Goal: Task Accomplishment & Management: Use online tool/utility

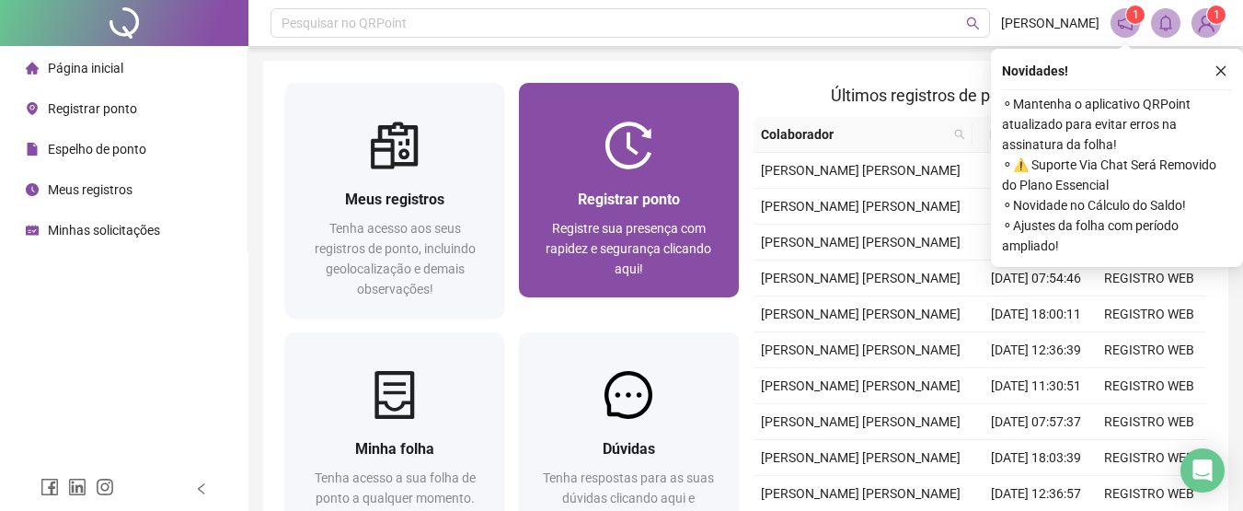
click at [639, 213] on div "Registrar ponto Registre sua presença com rapidez e segurança clicando aqui!" at bounding box center [628, 233] width 175 height 91
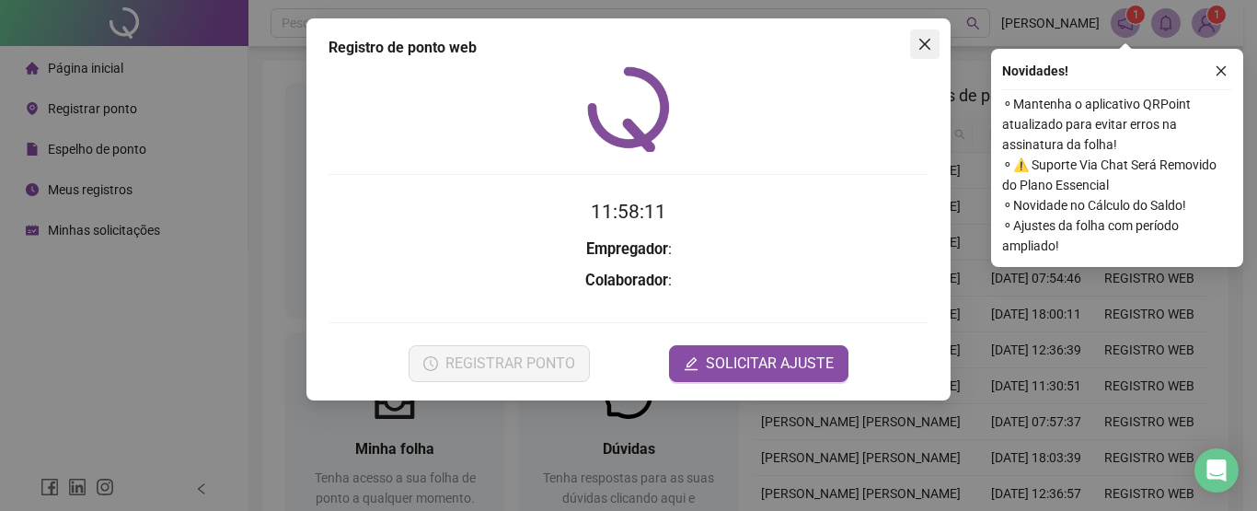
click at [927, 40] on icon "close" at bounding box center [924, 44] width 15 height 15
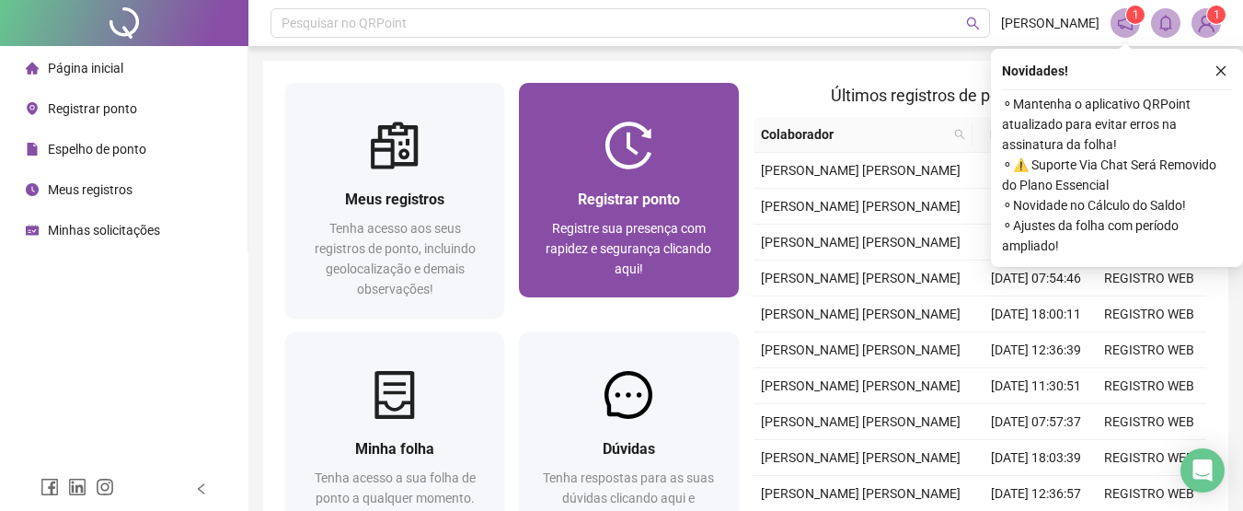
click at [637, 201] on span "Registrar ponto" at bounding box center [629, 198] width 102 height 17
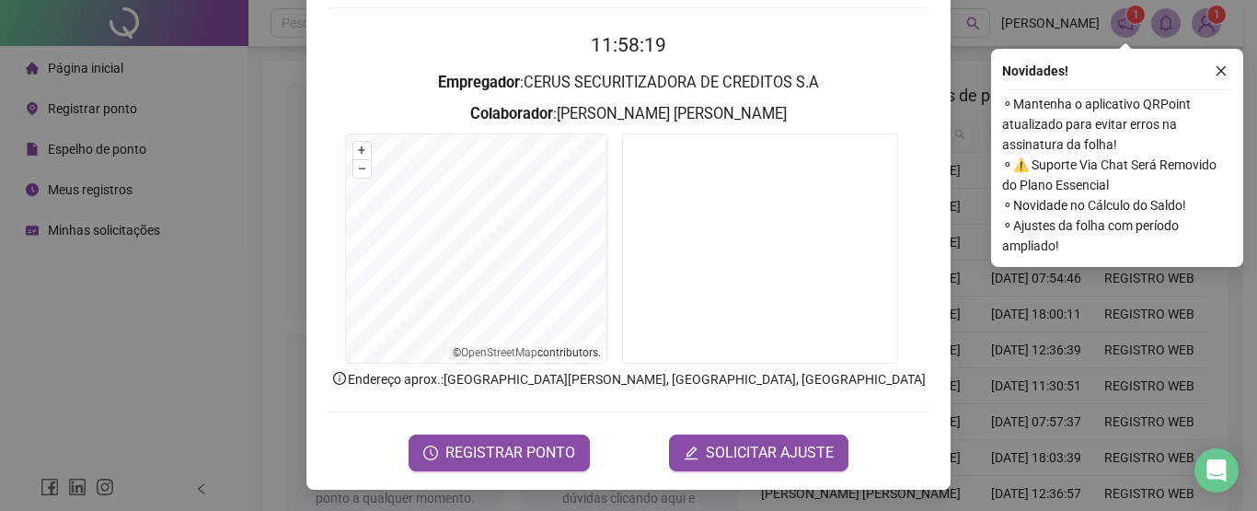
scroll to position [167, 0]
click at [505, 455] on span "REGISTRAR PONTO" at bounding box center [510, 452] width 130 height 22
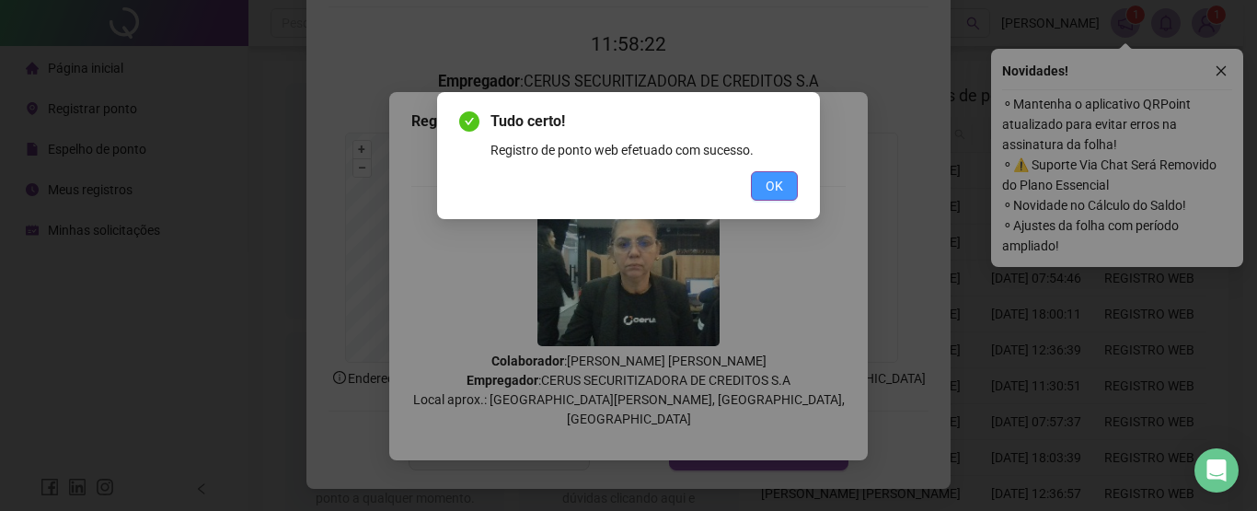
click at [767, 179] on span "OK" at bounding box center [773, 186] width 17 height 20
